Goal: Find specific page/section: Find specific page/section

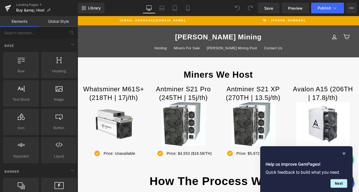
click at [344, 153] on icon "Hide survey" at bounding box center [343, 154] width 3 height 2
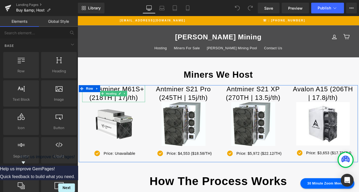
click at [147, 101] on h1 "Whatsminer M61S+" at bounding box center [119, 101] width 72 height 10
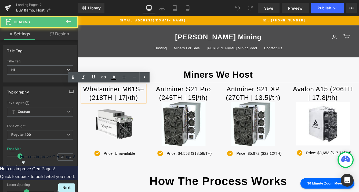
click at [153, 102] on h1 "Whatsminer M61S+" at bounding box center [119, 101] width 72 height 10
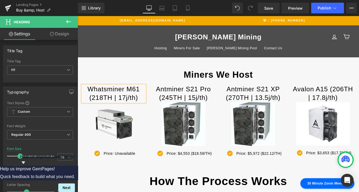
click at [101, 111] on h1 "(218TH | 17j/th)" at bounding box center [119, 111] width 72 height 10
click at [132, 112] on h1 "(208TH | 17j/th)" at bounding box center [119, 111] width 72 height 10
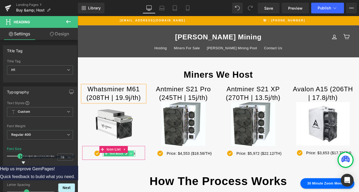
click at [142, 176] on link at bounding box center [140, 175] width 6 height 6
click at [125, 176] on icon at bounding box center [125, 175] width 3 height 3
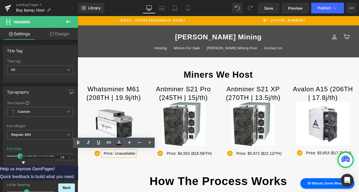
click at [125, 176] on p "Price: Unavailable" at bounding box center [126, 175] width 36 height 7
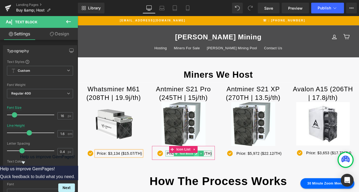
click at [213, 176] on icon at bounding box center [214, 175] width 3 height 3
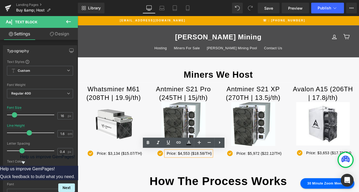
click at [206, 175] on p "Price: $4,553 ($18.58/TH)" at bounding box center [206, 175] width 52 height 7
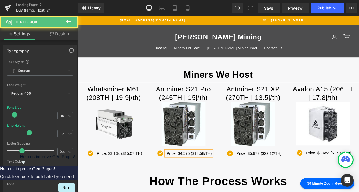
click at [222, 176] on p "Price: $4,575 ($18.58/TH)" at bounding box center [206, 175] width 52 height 7
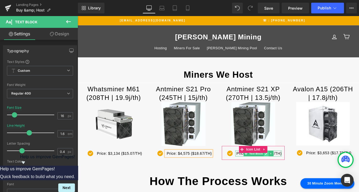
click at [294, 176] on icon at bounding box center [295, 175] width 3 height 3
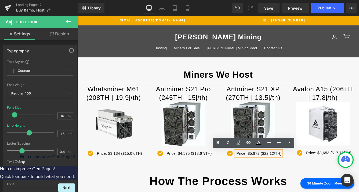
click at [286, 175] on p "Price: $5,972 ($22.12/TH)" at bounding box center [287, 175] width 52 height 7
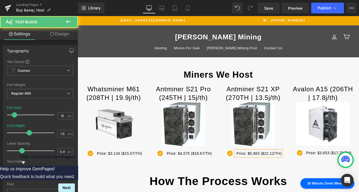
click at [303, 176] on p "Price: $5,983 ($22.12/TH)" at bounding box center [287, 175] width 52 height 7
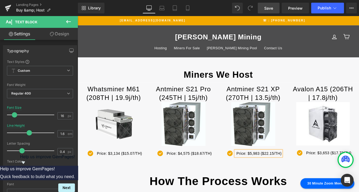
click at [271, 8] on span "Save" at bounding box center [268, 8] width 9 height 6
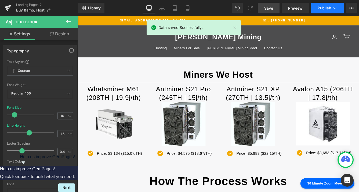
click at [330, 10] on span "Publish" at bounding box center [323, 8] width 13 height 4
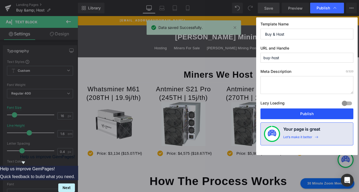
click at [310, 113] on button "Publish" at bounding box center [306, 114] width 93 height 11
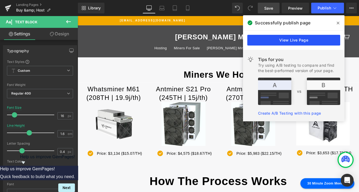
click at [311, 43] on link "View Live Page" at bounding box center [293, 40] width 93 height 11
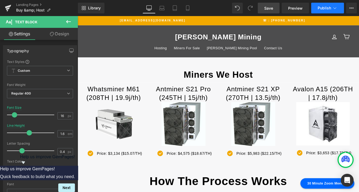
click at [331, 9] on button "Publish" at bounding box center [327, 8] width 33 height 11
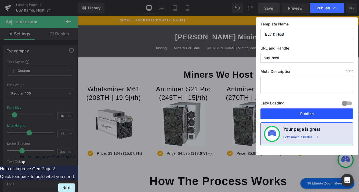
click at [304, 115] on button "Publish" at bounding box center [306, 114] width 93 height 11
